Goal: Task Accomplishment & Management: Use online tool/utility

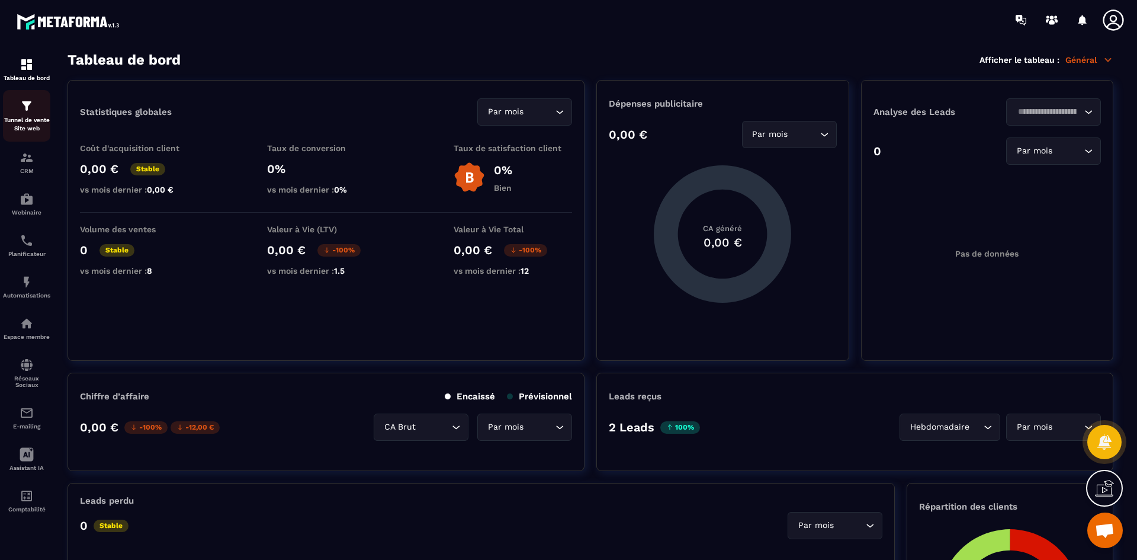
click at [27, 110] on img at bounding box center [27, 106] width 14 height 14
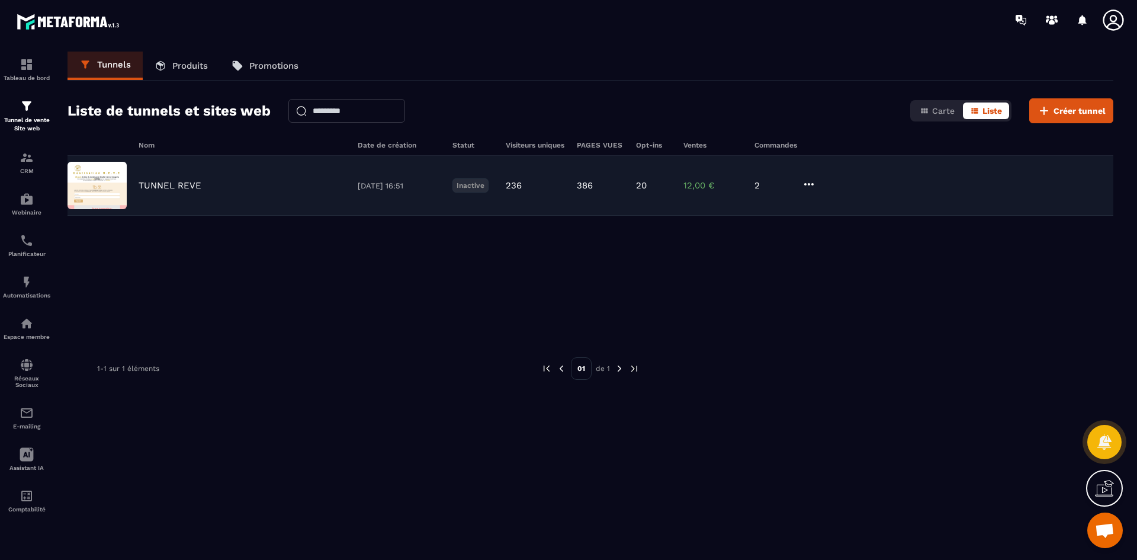
click at [191, 189] on p "TUNNEL REVE" at bounding box center [170, 185] width 63 height 11
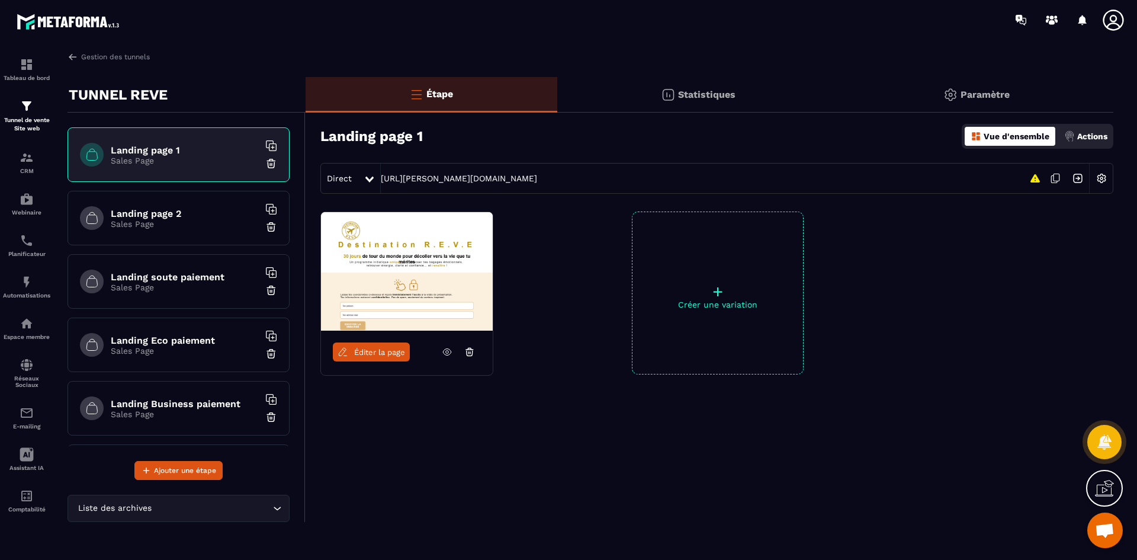
click at [693, 100] on div "Statistiques" at bounding box center [698, 95] width 282 height 36
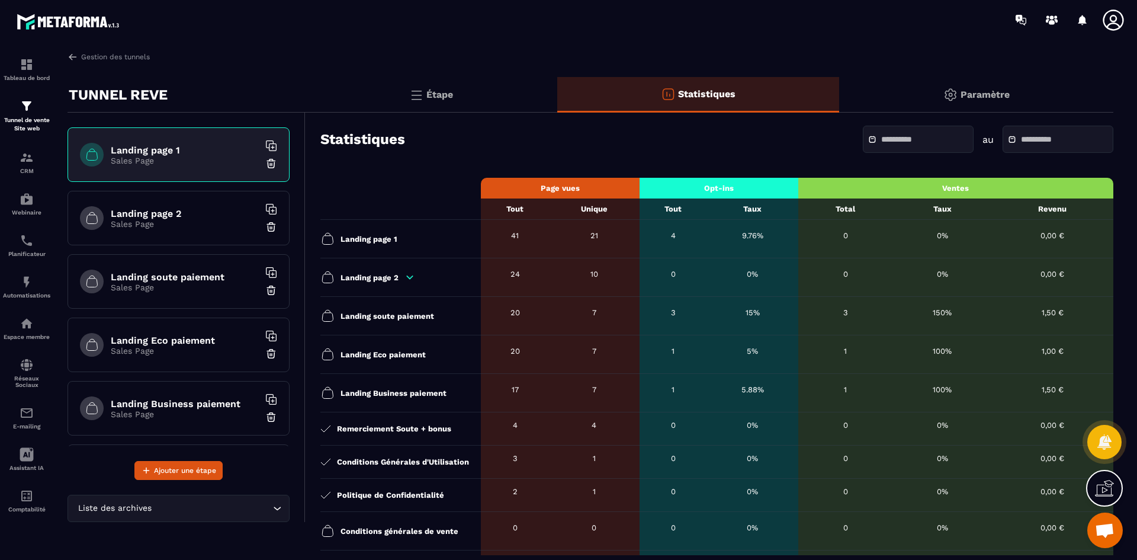
click at [977, 101] on div "Paramètre" at bounding box center [976, 95] width 274 height 36
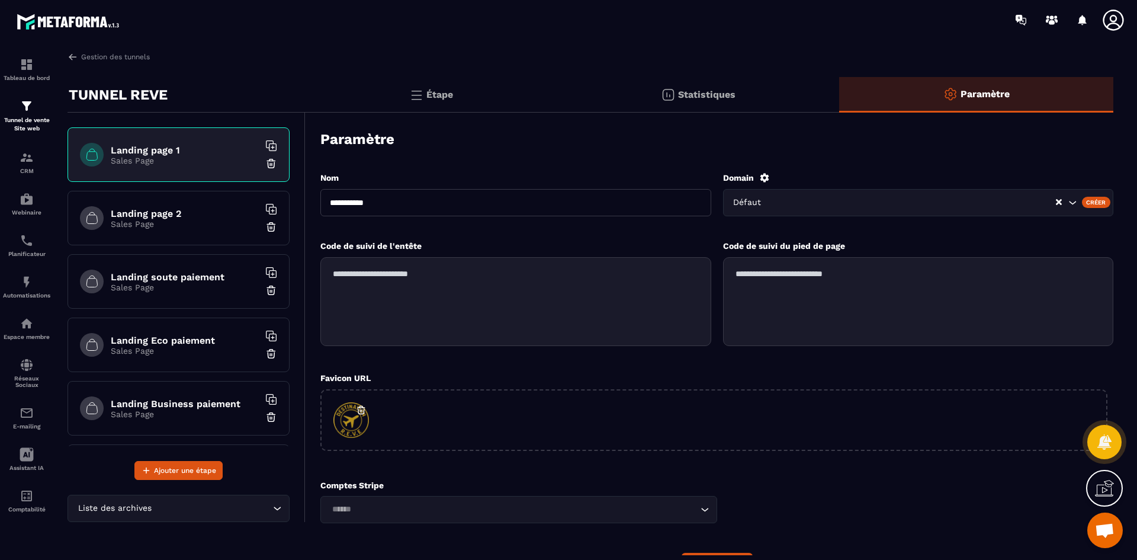
click at [1107, 22] on icon at bounding box center [1113, 20] width 24 height 24
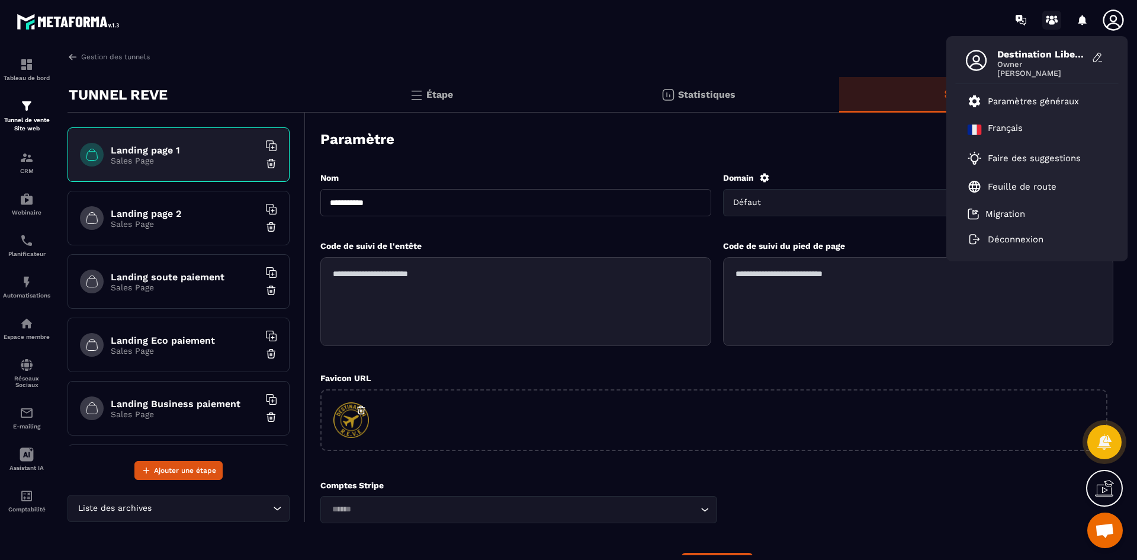
click at [1047, 21] on icon at bounding box center [1048, 21] width 4 height 4
